Goal: Complete application form

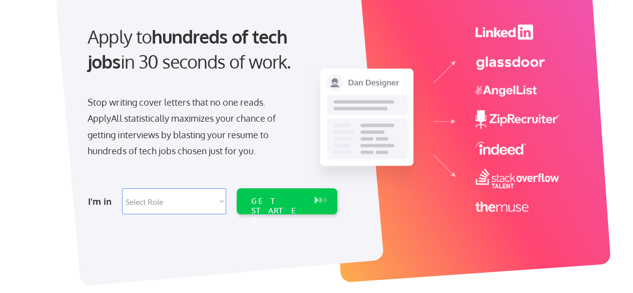
scroll to position [95, 0]
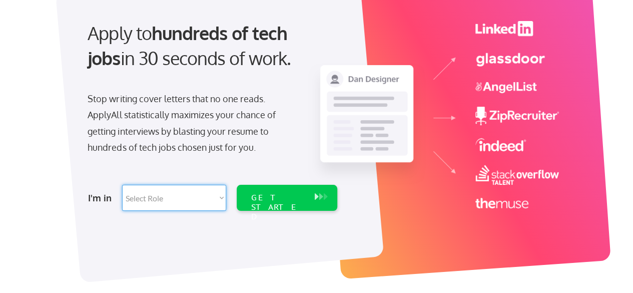
click at [184, 200] on select "Select Role Software Engineering Product Management Customer Success Sales UI/U…" at bounding box center [174, 198] width 104 height 26
select select ""sales0""
click at [122, 185] on select "Select Role Software Engineering Product Management Customer Success Sales UI/U…" at bounding box center [174, 198] width 104 height 26
select select ""sales0""
click at [283, 203] on div "GET STARTED" at bounding box center [278, 198] width 64 height 26
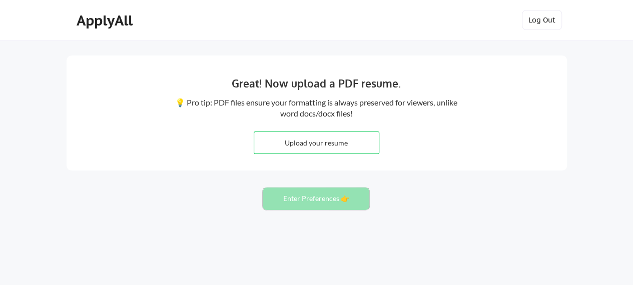
click at [302, 206] on button "Enter Preferences 👉" at bounding box center [316, 199] width 107 height 23
click at [302, 200] on button "Enter Preferences 👉" at bounding box center [316, 199] width 107 height 23
click at [313, 144] on input "file" at bounding box center [316, 143] width 125 height 22
type input "C:\fakepath\2025 Resume - Brett Dalbey (2).pdf"
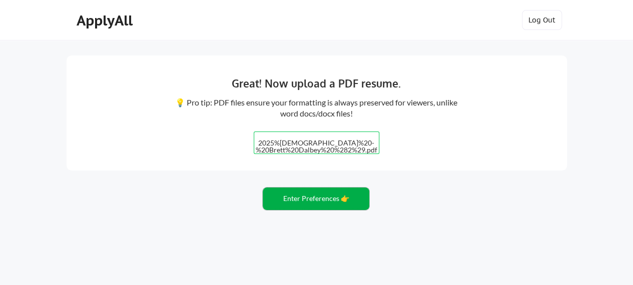
click at [310, 201] on button "Enter Preferences 👉" at bounding box center [316, 199] width 107 height 23
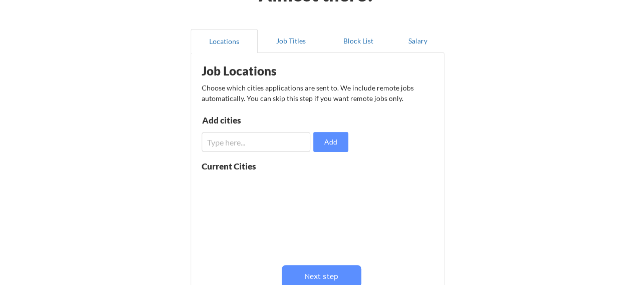
scroll to position [70, 0]
click at [223, 149] on input "input" at bounding box center [256, 142] width 109 height 20
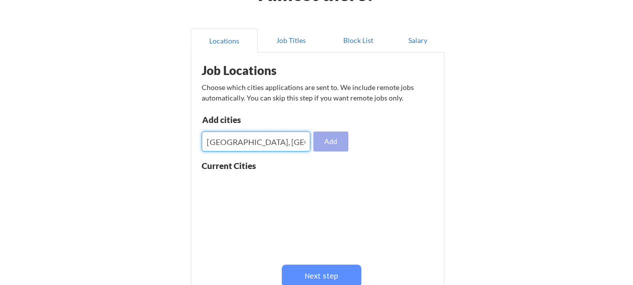
type input "[GEOGRAPHIC_DATA], [GEOGRAPHIC_DATA]"
click at [331, 141] on button "Add" at bounding box center [330, 142] width 35 height 20
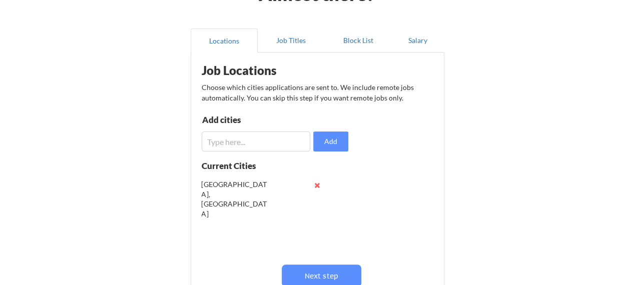
click at [316, 184] on button at bounding box center [318, 186] width 8 height 8
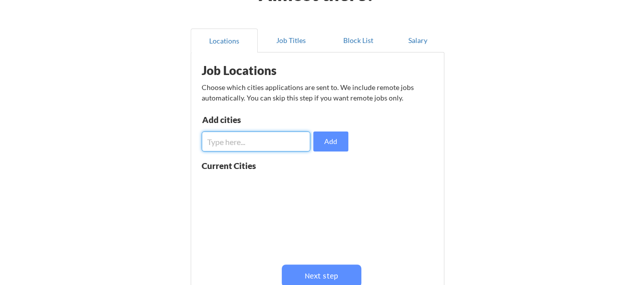
click at [279, 149] on input "input" at bounding box center [256, 142] width 109 height 20
type input "austin"
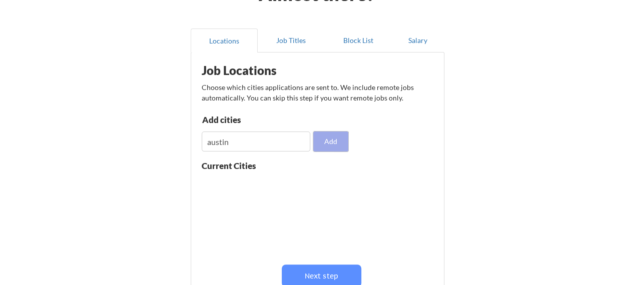
click at [332, 137] on button "Add" at bounding box center [330, 142] width 35 height 20
click at [315, 186] on button at bounding box center [318, 186] width 8 height 8
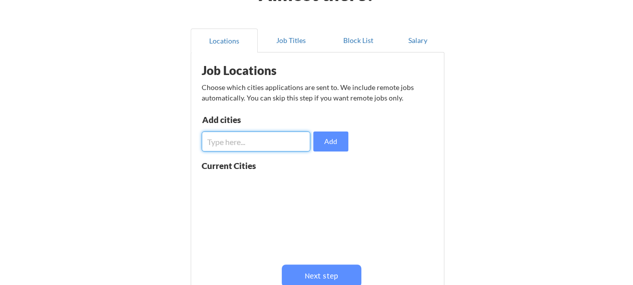
click at [274, 149] on input "input" at bounding box center [256, 142] width 109 height 20
type input "austin, tx"
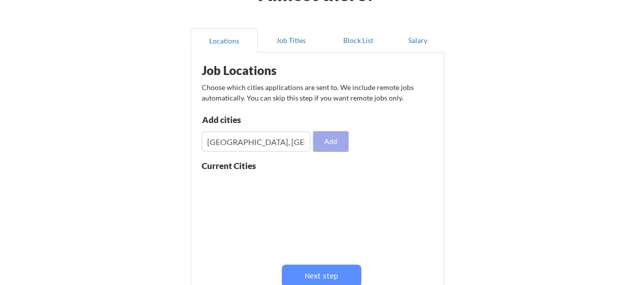
click at [320, 142] on button "Add" at bounding box center [330, 142] width 35 height 20
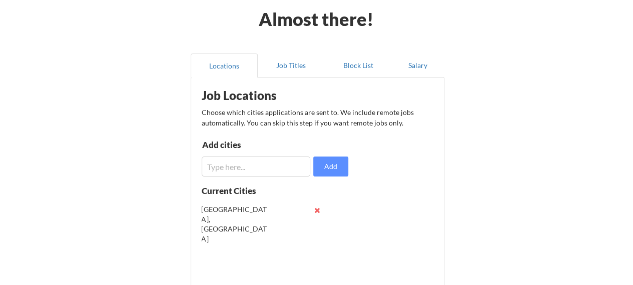
scroll to position [45, 0]
click at [290, 64] on button "Job Titles" at bounding box center [291, 66] width 67 height 24
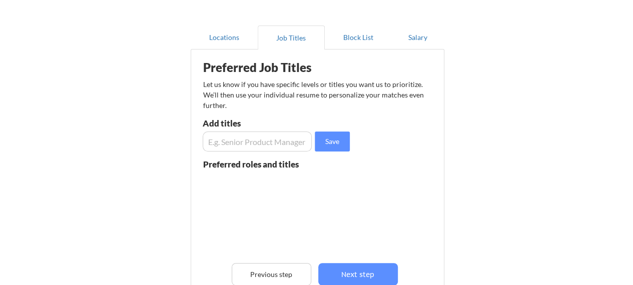
scroll to position [73, 0]
click at [283, 140] on input "input" at bounding box center [258, 142] width 110 height 20
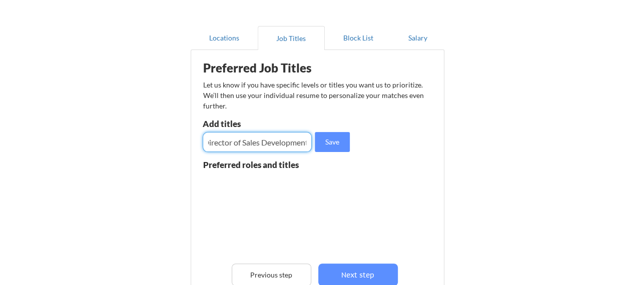
scroll to position [0, 8]
type input "Director of Sales Development"
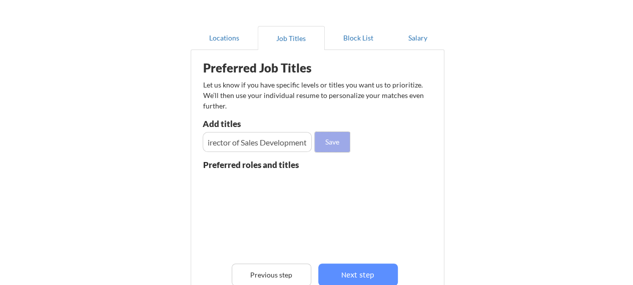
click at [327, 145] on button "Save" at bounding box center [332, 142] width 35 height 20
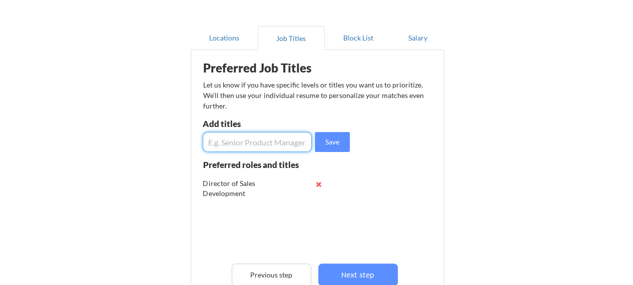
click at [261, 143] on input "input" at bounding box center [258, 142] width 110 height 20
type input "Head of Sales Development"
click at [326, 146] on button "Save" at bounding box center [332, 142] width 35 height 20
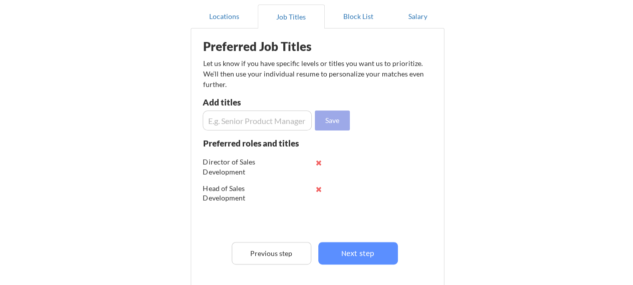
scroll to position [94, 0]
click at [271, 118] on input "input" at bounding box center [258, 121] width 110 height 20
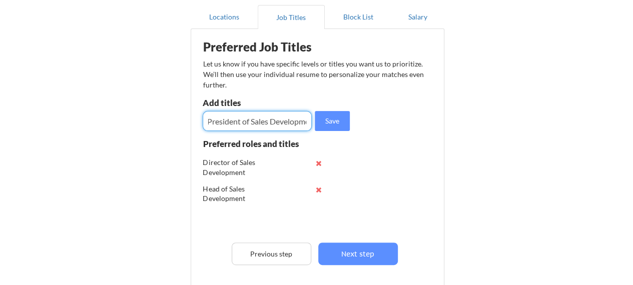
scroll to position [0, 29]
type input "Vice President of Sales Development"
click at [327, 123] on button "Save" at bounding box center [332, 121] width 35 height 20
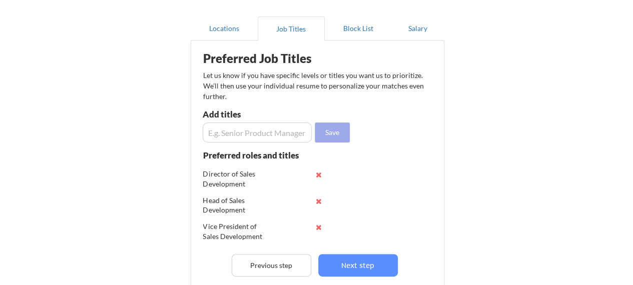
scroll to position [82, 0]
click at [343, 37] on button "Block List" at bounding box center [358, 29] width 67 height 24
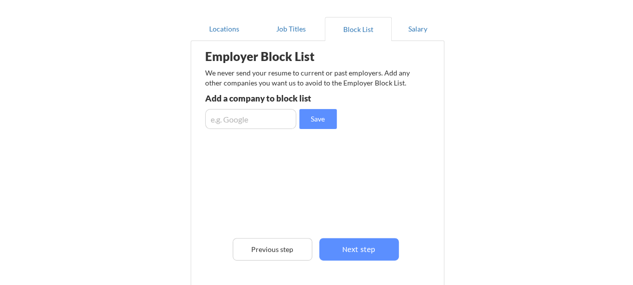
click at [256, 114] on input "input" at bounding box center [250, 119] width 91 height 20
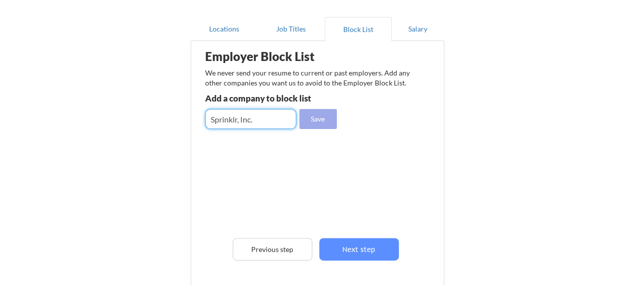
type input "Sprinklr, Inc."
click at [313, 120] on button "Save" at bounding box center [318, 119] width 38 height 20
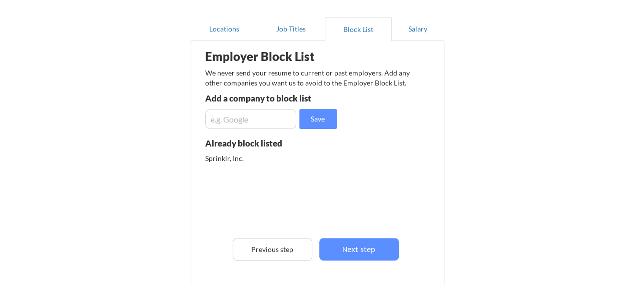
click at [256, 120] on input "input" at bounding box center [250, 119] width 91 height 20
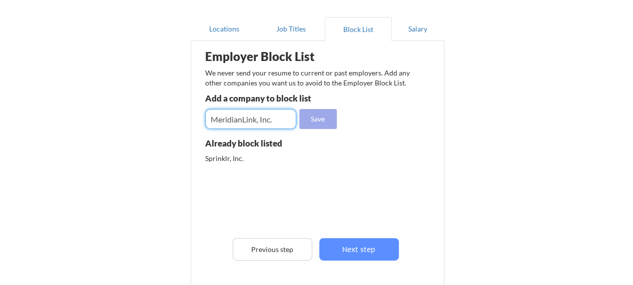
type input "MeridianLink, Inc."
click at [314, 123] on button "Save" at bounding box center [318, 119] width 38 height 20
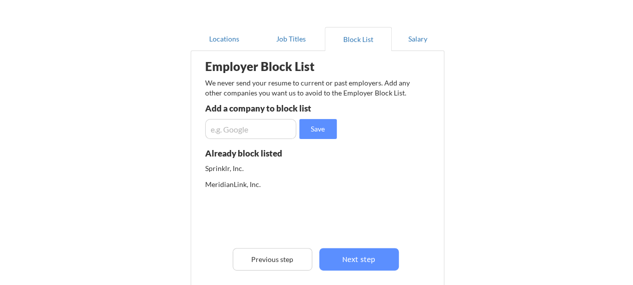
scroll to position [73, 0]
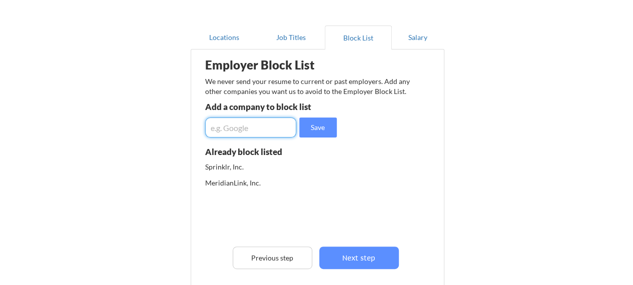
click at [247, 123] on input "input" at bounding box center [250, 128] width 91 height 20
type input "NCSA Athletic Recruiting"
click at [312, 131] on button "Save" at bounding box center [318, 128] width 38 height 20
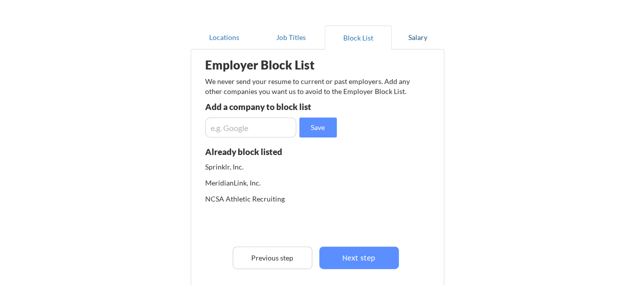
click at [412, 40] on button "Salary" at bounding box center [418, 38] width 53 height 24
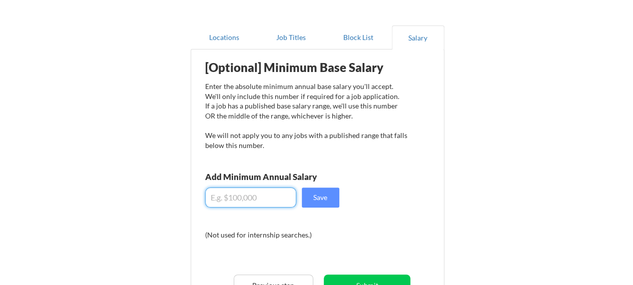
click at [277, 190] on input "input" at bounding box center [250, 198] width 91 height 20
type input "$225,000"
click at [307, 200] on button "Save" at bounding box center [321, 198] width 38 height 20
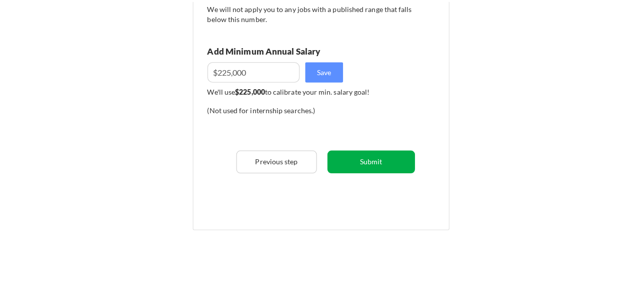
scroll to position [202, 0]
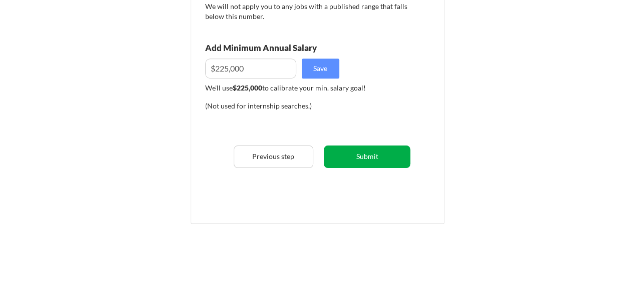
click at [357, 162] on button "Submit" at bounding box center [367, 157] width 87 height 23
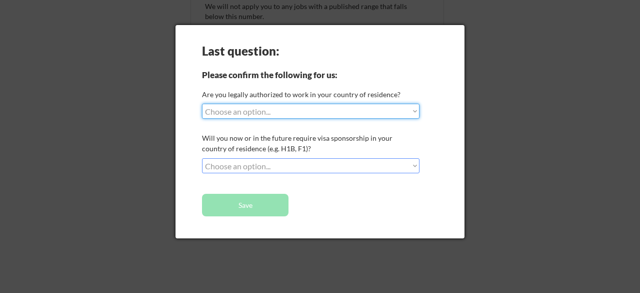
click at [332, 112] on select "Choose an option... Yes, I am a US Citizen Yes, I am a Canadian Citizen Yes, I …" at bounding box center [311, 111] width 218 height 15
select select ""yes__i_am_a_us_citizen""
click at [202, 104] on select "Choose an option... Yes, I am a US Citizen Yes, I am a Canadian Citizen Yes, I …" at bounding box center [311, 111] width 218 height 15
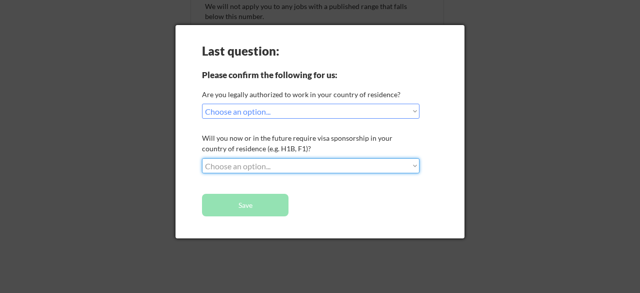
click at [324, 167] on select "Choose an option... No, I will not need sponsorship Yes, I will need sponsorship" at bounding box center [311, 165] width 218 height 15
select select ""no__i_will_not_need_sponsorship""
click at [202, 158] on select "Choose an option... No, I will not need sponsorship Yes, I will need sponsorship" at bounding box center [311, 165] width 218 height 15
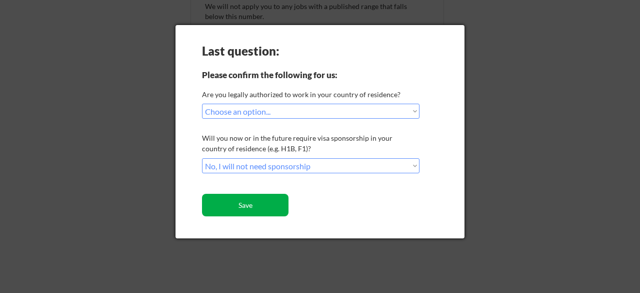
click at [277, 207] on button "Save" at bounding box center [245, 205] width 87 height 23
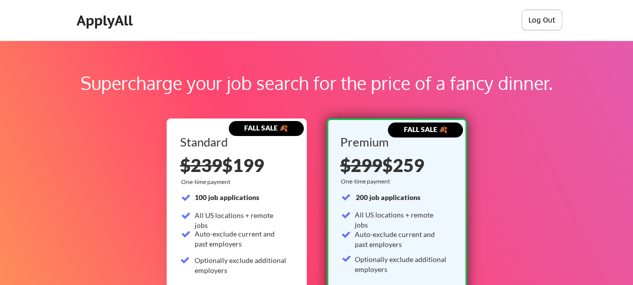
click at [535, 18] on button "Log Out" at bounding box center [542, 20] width 40 height 20
